Goal: Information Seeking & Learning: Learn about a topic

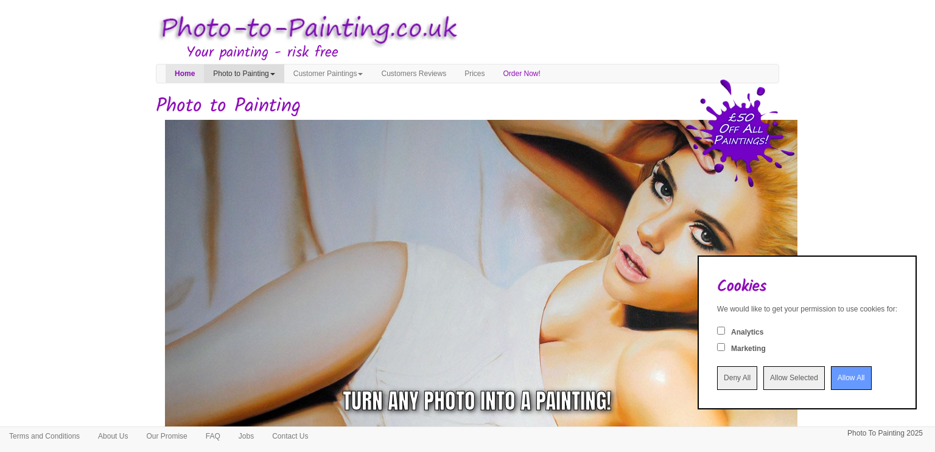
click at [261, 69] on link "Photo to Painting" at bounding box center [244, 74] width 80 height 18
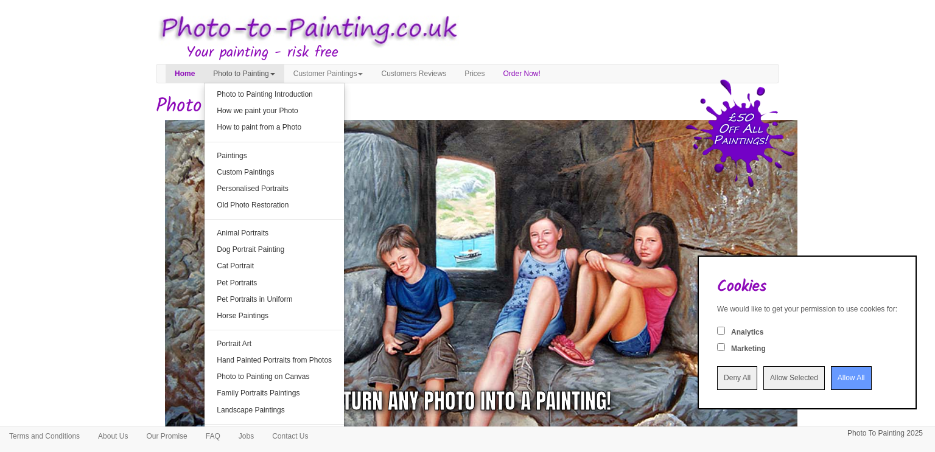
drag, startPoint x: 33, startPoint y: 142, endPoint x: 52, endPoint y: 151, distance: 20.2
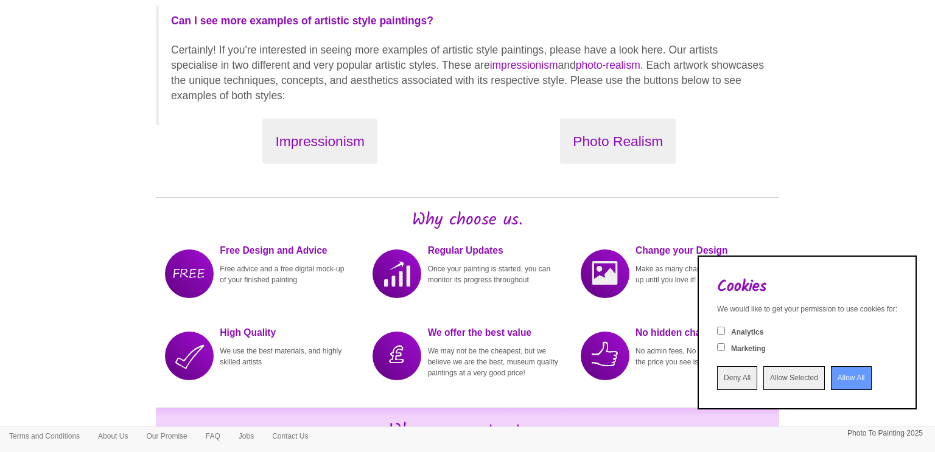
scroll to position [1461, 0]
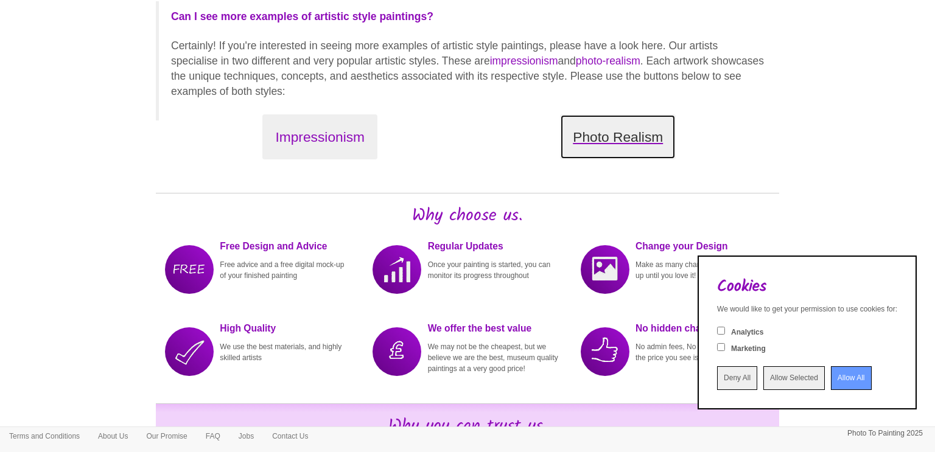
click at [619, 132] on button "Photo Realism" at bounding box center [618, 137] width 116 height 46
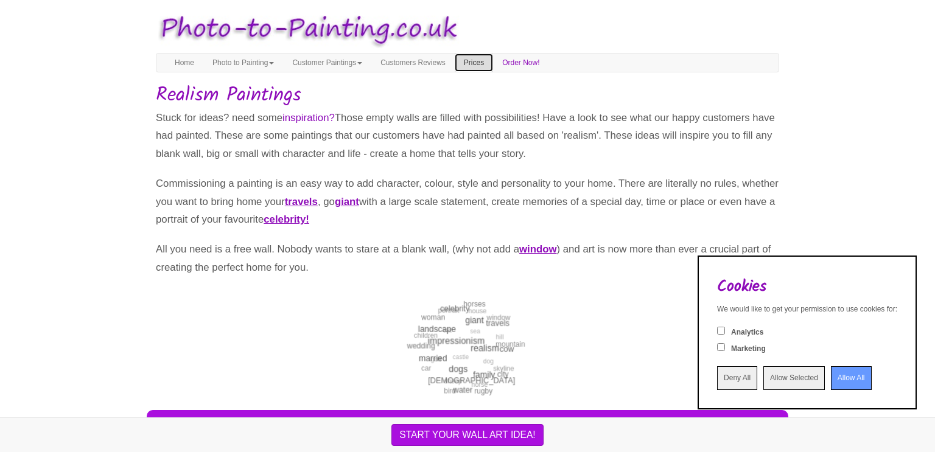
click at [493, 60] on link "Prices" at bounding box center [474, 63] width 38 height 18
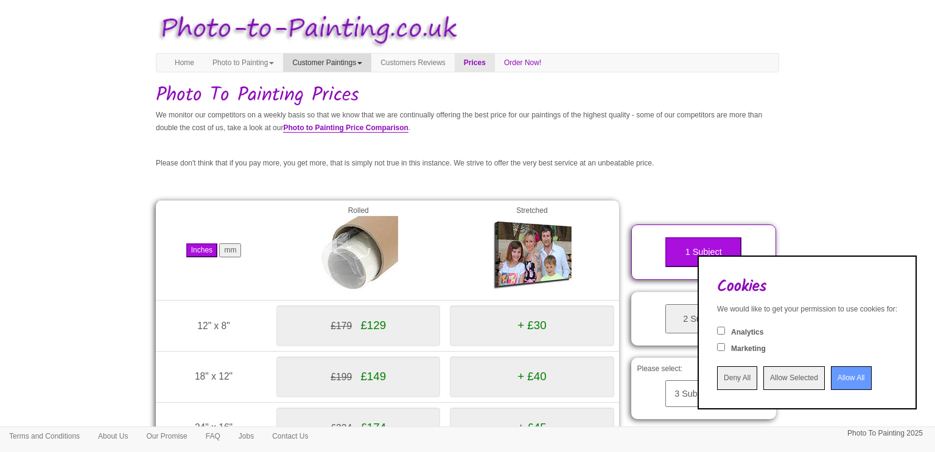
click at [331, 63] on link "Customer Paintings" at bounding box center [327, 63] width 88 height 18
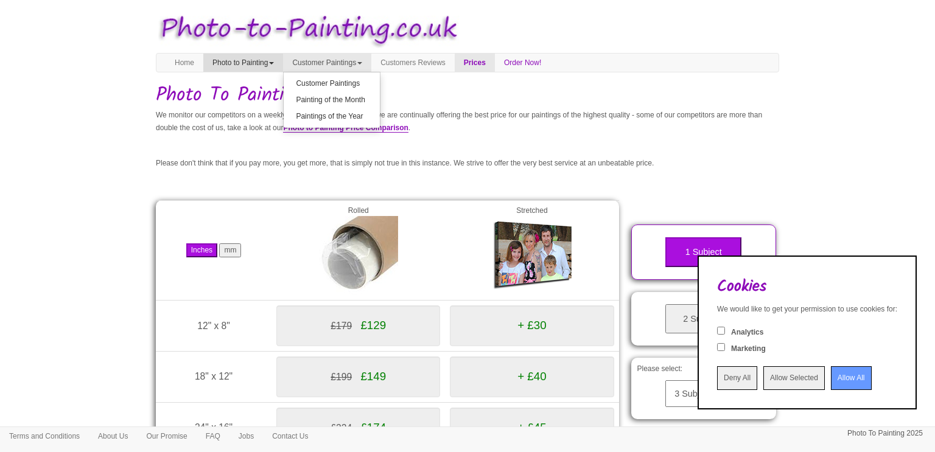
click at [247, 61] on link "Photo to Painting" at bounding box center [243, 63] width 80 height 18
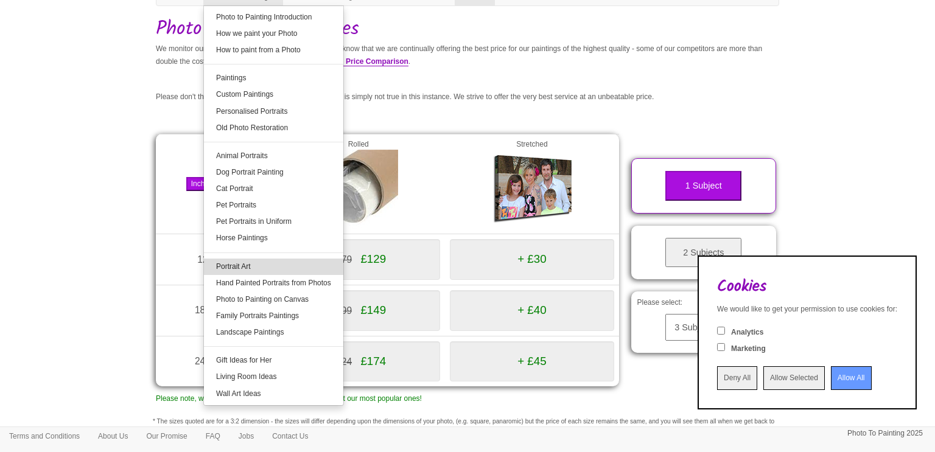
scroll to position [70, 0]
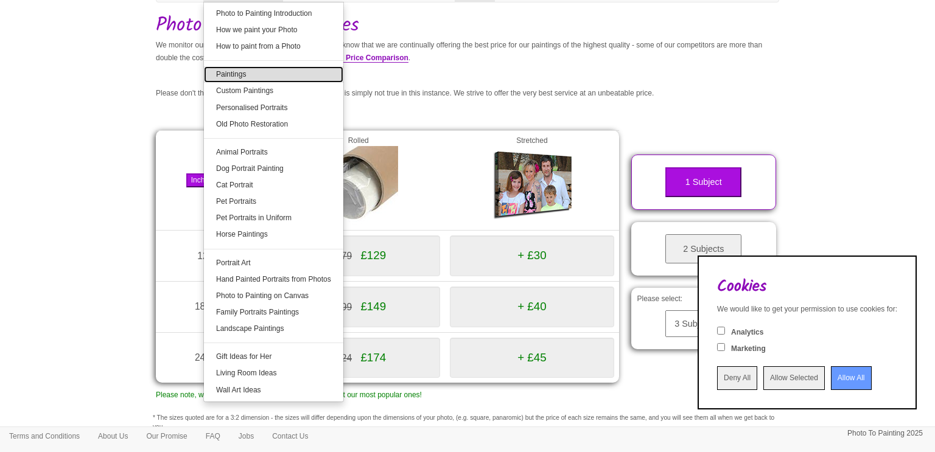
click at [248, 75] on link "Paintings" at bounding box center [273, 74] width 139 height 16
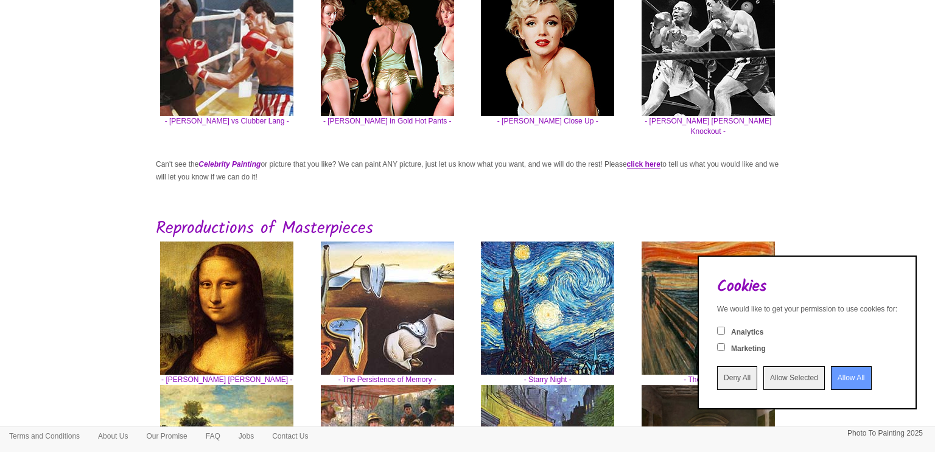
scroll to position [528, 0]
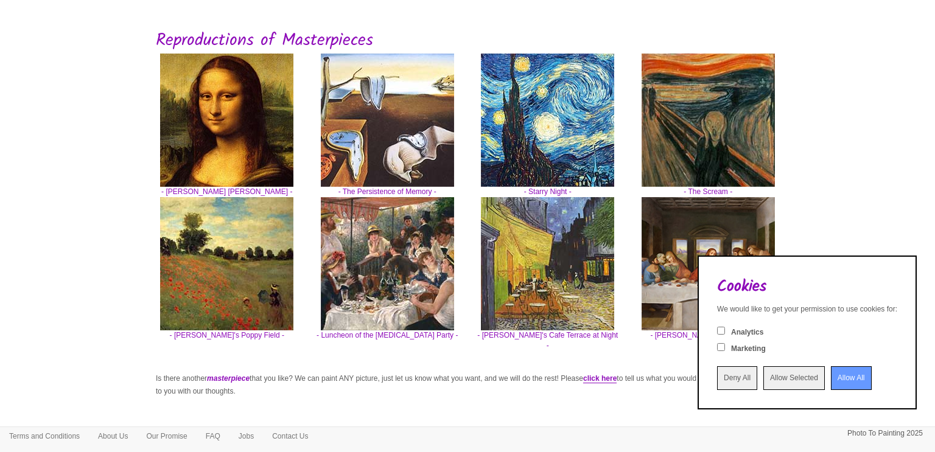
click at [717, 380] on input "Deny All" at bounding box center [737, 379] width 40 height 24
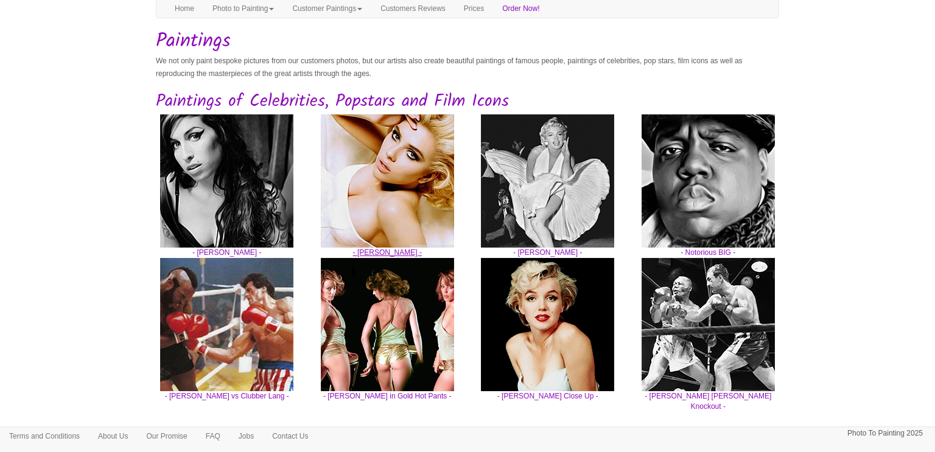
scroll to position [0, 0]
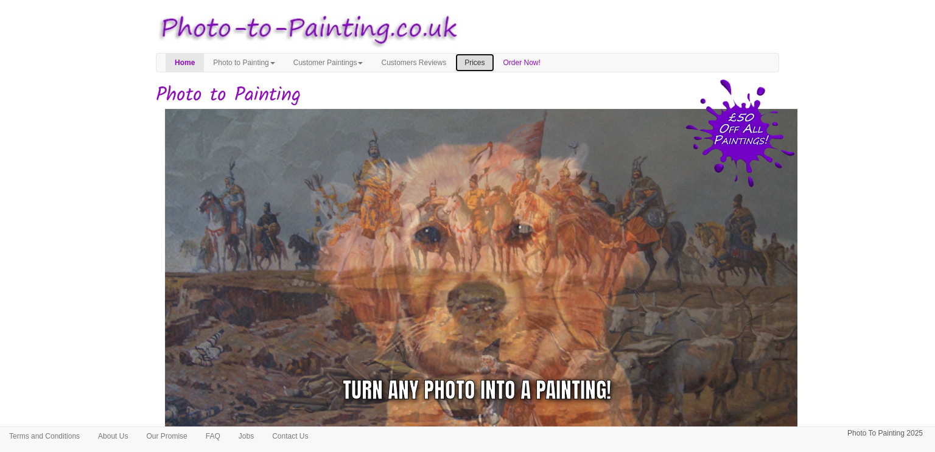
click at [494, 60] on link "Prices" at bounding box center [474, 63] width 38 height 18
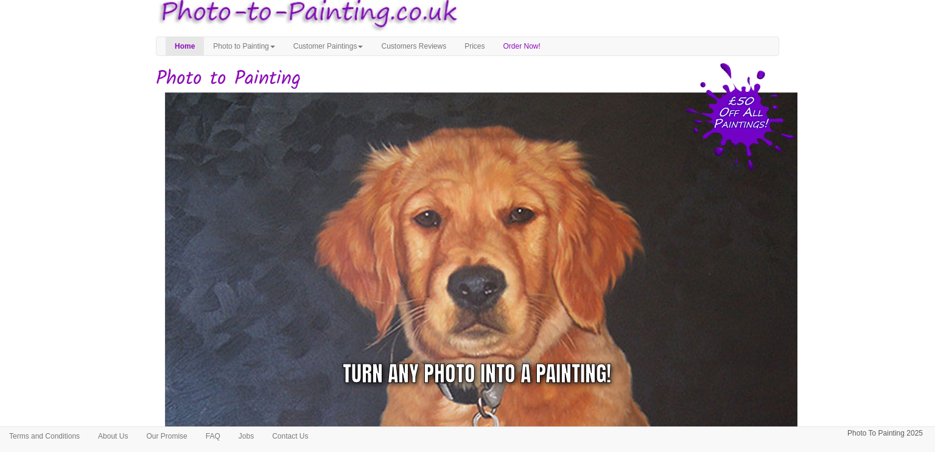
scroll to position [19, 0]
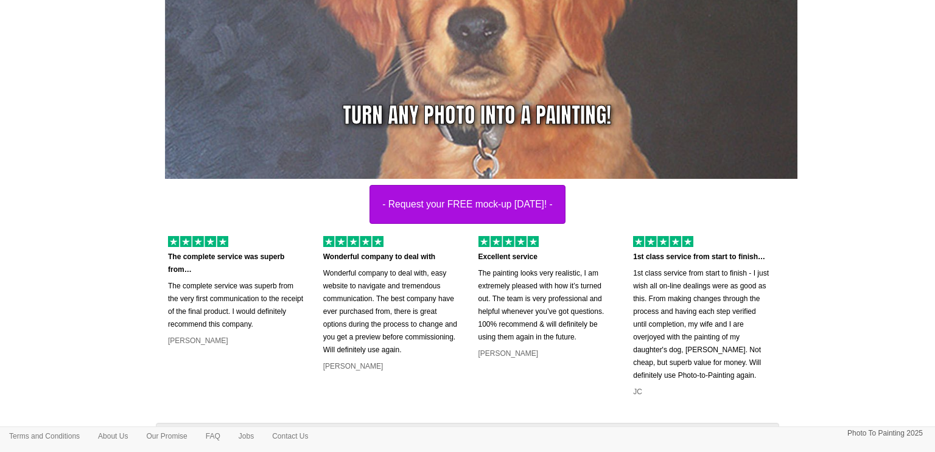
scroll to position [112, 0]
